Goal: Information Seeking & Learning: Check status

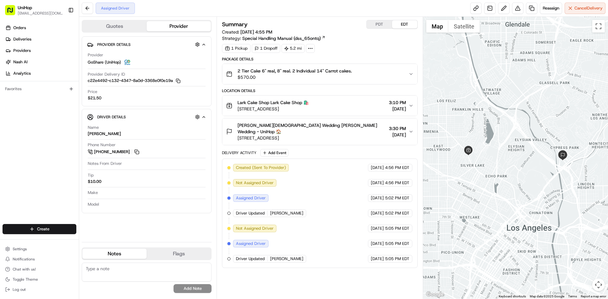
click at [321, 77] on span "$570.00" at bounding box center [295, 77] width 114 height 6
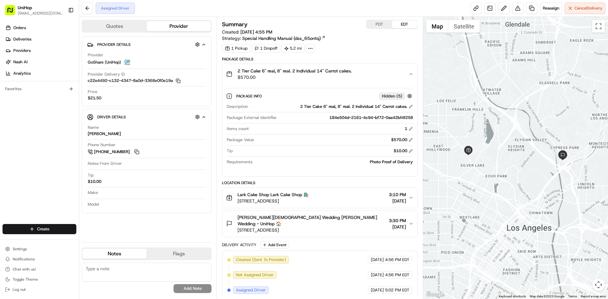
click at [321, 77] on span "$570.00" at bounding box center [295, 77] width 114 height 6
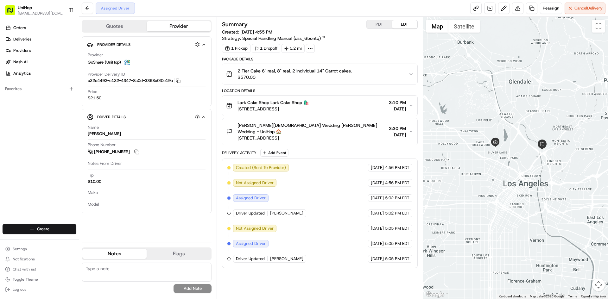
drag, startPoint x: 488, startPoint y: 115, endPoint x: 510, endPoint y: 132, distance: 27.9
click at [510, 132] on div at bounding box center [515, 158] width 185 height 282
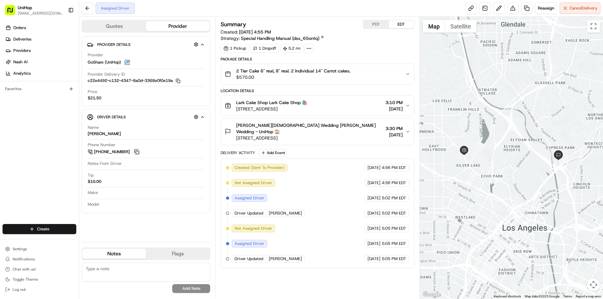
click at [137, 151] on button at bounding box center [136, 152] width 7 height 7
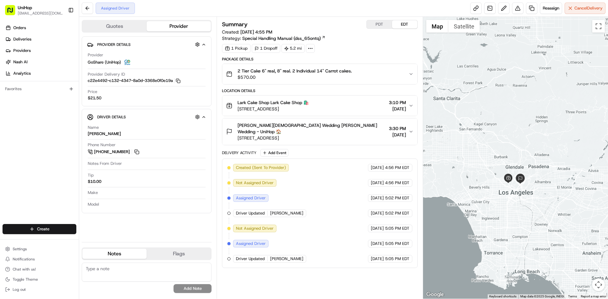
drag, startPoint x: 518, startPoint y: 87, endPoint x: 502, endPoint y: 136, distance: 51.3
click at [516, 141] on div at bounding box center [515, 158] width 185 height 282
click at [64, 129] on div "Orders Deliveries Providers Nash AI Analytics Favorites" at bounding box center [39, 124] width 79 height 208
click at [19, 161] on div "Orders Deliveries Providers Nash AI Analytics Favorites" at bounding box center [39, 124] width 79 height 208
drag, startPoint x: 0, startPoint y: 161, endPoint x: 43, endPoint y: 101, distance: 74.2
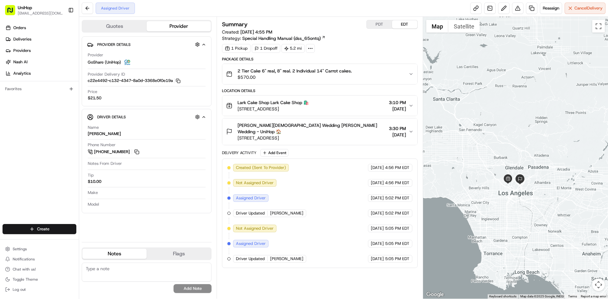
click at [1, 161] on div "Orders Deliveries Providers Nash AI Analytics Favorites" at bounding box center [39, 124] width 79 height 208
click at [35, 164] on div "Orders Deliveries Providers Nash AI Analytics Favorites" at bounding box center [39, 124] width 79 height 208
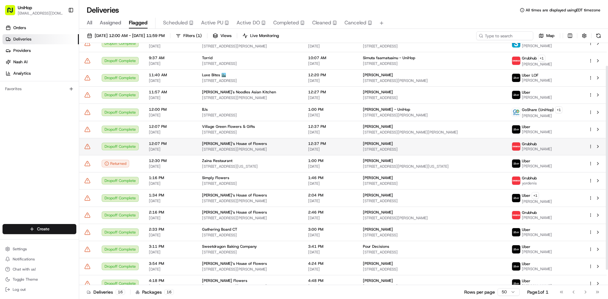
scroll to position [45, 0]
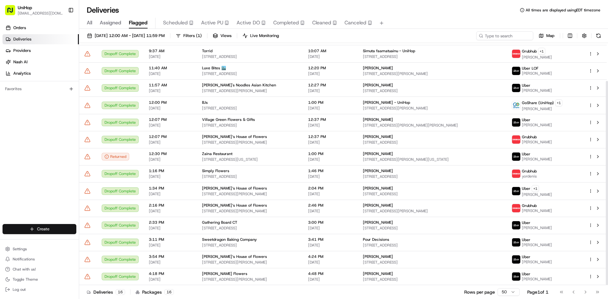
drag, startPoint x: 0, startPoint y: 195, endPoint x: 72, endPoint y: 230, distance: 79.9
click at [2, 195] on div "Orders Deliveries Providers [PERSON_NAME] Analytics Favorites" at bounding box center [39, 124] width 79 height 208
click at [598, 261] on button at bounding box center [598, 260] width 8 height 8
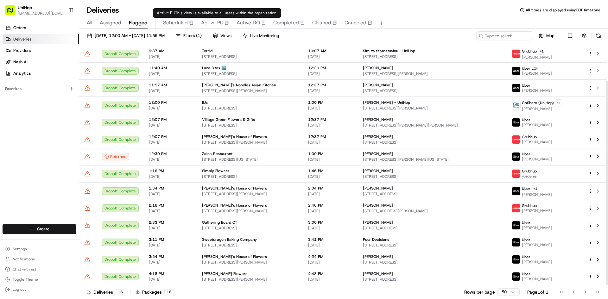
click at [212, 24] on span "Active PU" at bounding box center [212, 23] width 22 height 8
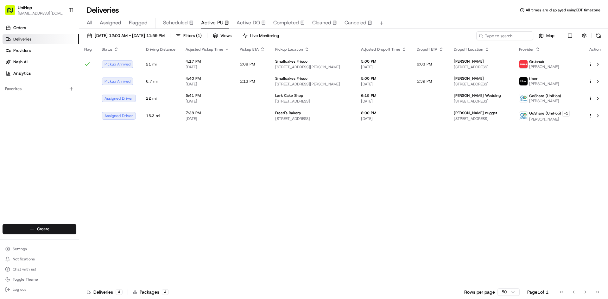
click at [50, 198] on div "Orders Deliveries Providers Nash AI Analytics Favorites" at bounding box center [39, 124] width 79 height 208
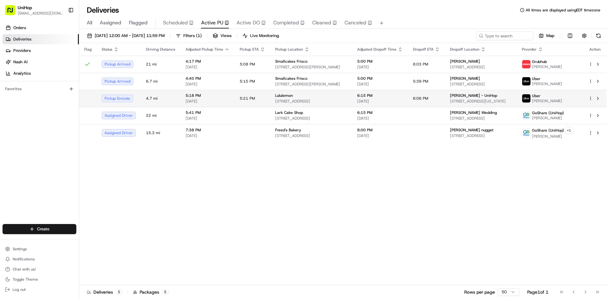
click at [279, 101] on span "189 The Grove Dr Space F2, Los Angeles, CA 90036, USA" at bounding box center [311, 101] width 72 height 5
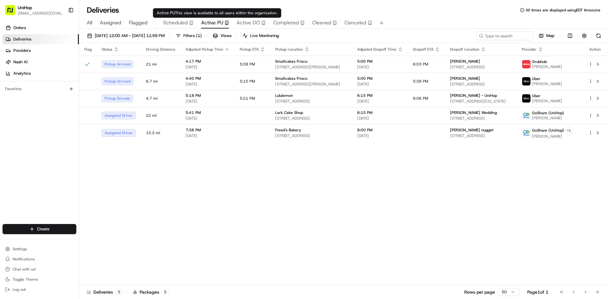
click at [249, 20] on span "Active DO" at bounding box center [248, 23] width 23 height 8
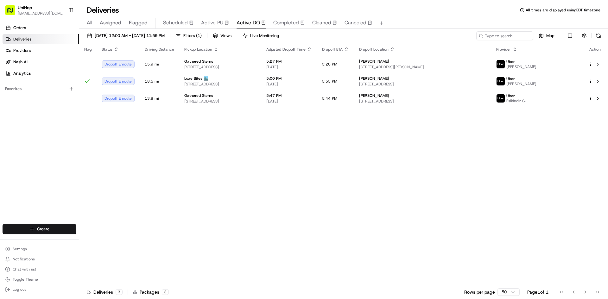
click at [47, 164] on div "Orders Deliveries Providers Nash AI Analytics Favorites" at bounding box center [39, 124] width 79 height 208
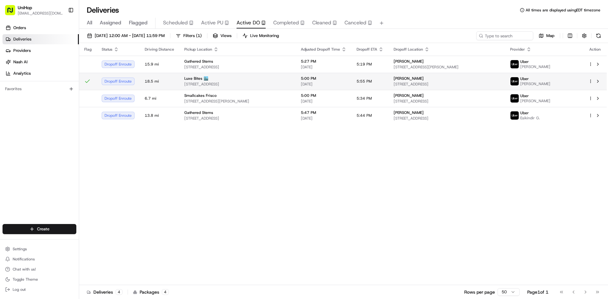
click at [272, 86] on span "3317 North Mission Road K1K1, Los AngelesLos Angeles, CA 90031-3183, USA" at bounding box center [237, 84] width 106 height 5
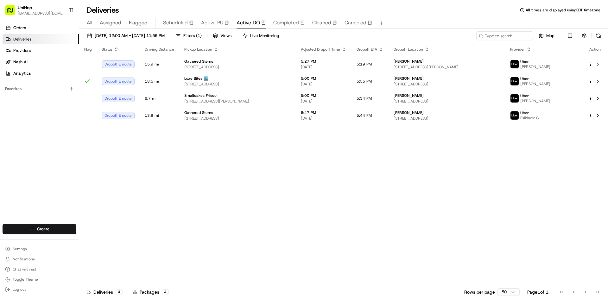
click at [278, 104] on td "Smallcakes Frisco 5999 Custer Rd, Frisco, TX 75035, USA" at bounding box center [237, 98] width 117 height 17
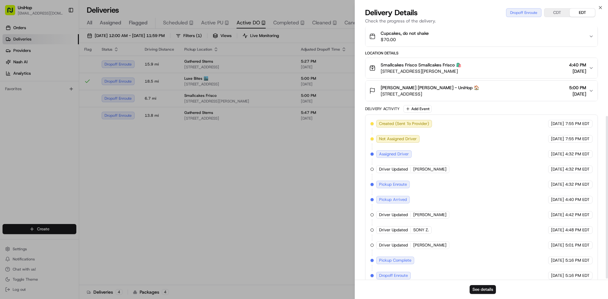
scroll to position [141, 0]
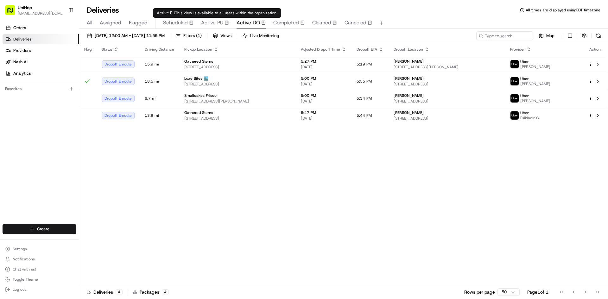
click at [207, 22] on span "Active PU" at bounding box center [212, 23] width 22 height 8
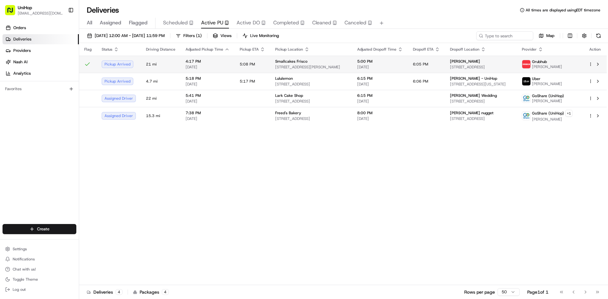
click at [271, 68] on td "Smallcakes Frisco 5999 Custer Rd, Frisco, TX 75035, USA" at bounding box center [311, 64] width 82 height 17
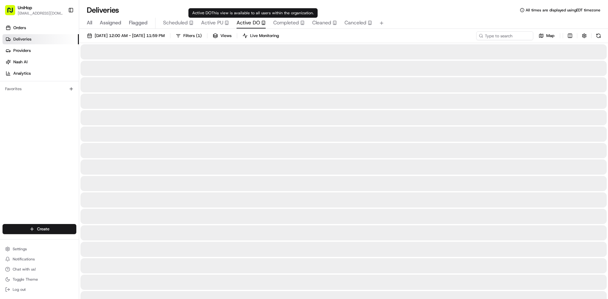
click at [241, 26] on span "Active DO" at bounding box center [248, 23] width 23 height 8
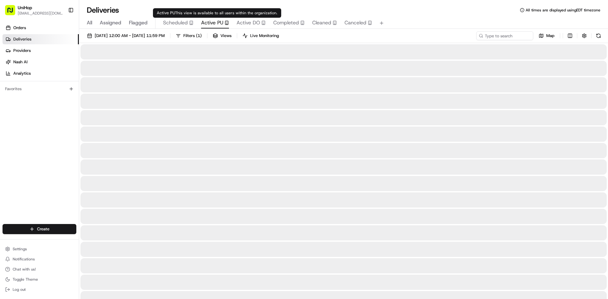
click at [225, 24] on icon "button" at bounding box center [227, 23] width 4 height 4
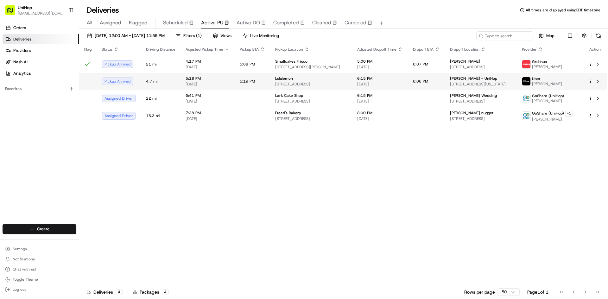
click at [306, 82] on span "189 The Grove Dr Space F2, Los Angeles, CA 90036, USA" at bounding box center [311, 84] width 72 height 5
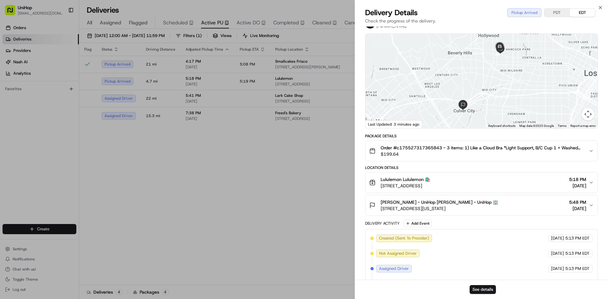
scroll to position [65, 0]
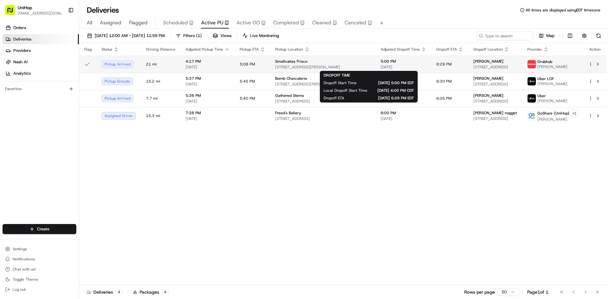
click at [381, 68] on span "[DATE]" at bounding box center [404, 67] width 46 height 5
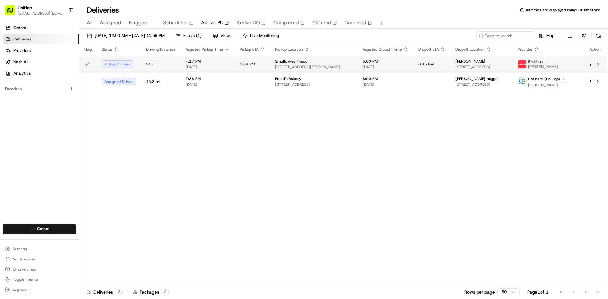
click at [349, 68] on td "Smallcakes Frisco 5999 Custer Rd, Frisco, TX 75035, USA" at bounding box center [313, 64] width 87 height 17
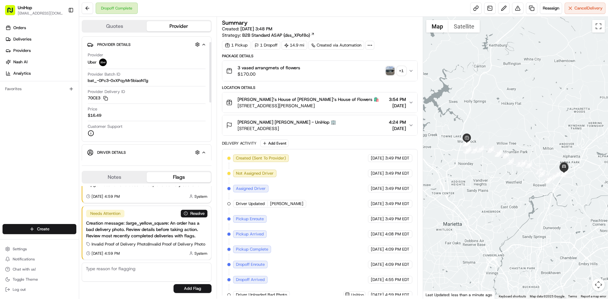
scroll to position [95, 0]
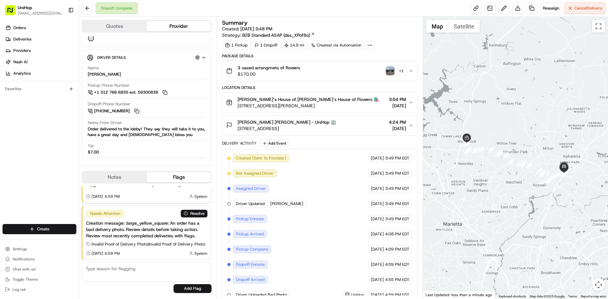
drag, startPoint x: 4, startPoint y: 169, endPoint x: 19, endPoint y: 114, distance: 56.7
click at [4, 168] on div "Orders Deliveries Providers [PERSON_NAME] Analytics Favorites" at bounding box center [39, 124] width 79 height 208
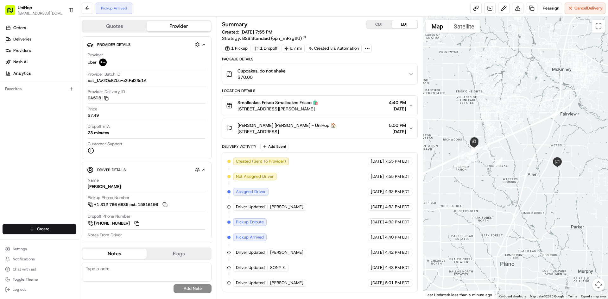
click at [287, 68] on div "Cupcakes, do not shake $70.00" at bounding box center [317, 74] width 182 height 13
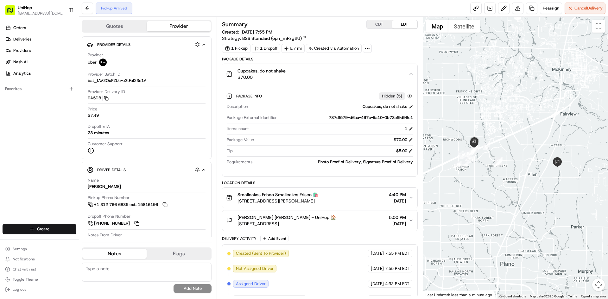
click at [287, 68] on div "Cupcakes, do not shake $70.00" at bounding box center [317, 74] width 182 height 13
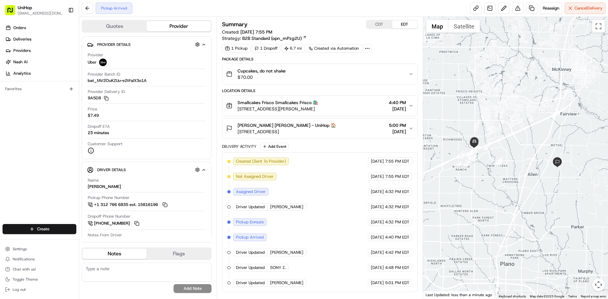
click at [310, 101] on span "Smallcakes Frisco Smallcakes Frisco 🛍️" at bounding box center [278, 102] width 81 height 6
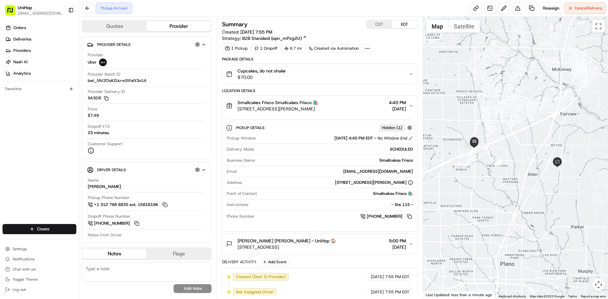
click at [318, 103] on span "Smallcakes Frisco Smallcakes Frisco 🛍️" at bounding box center [278, 102] width 81 height 6
